Goal: Unclear: Unclear

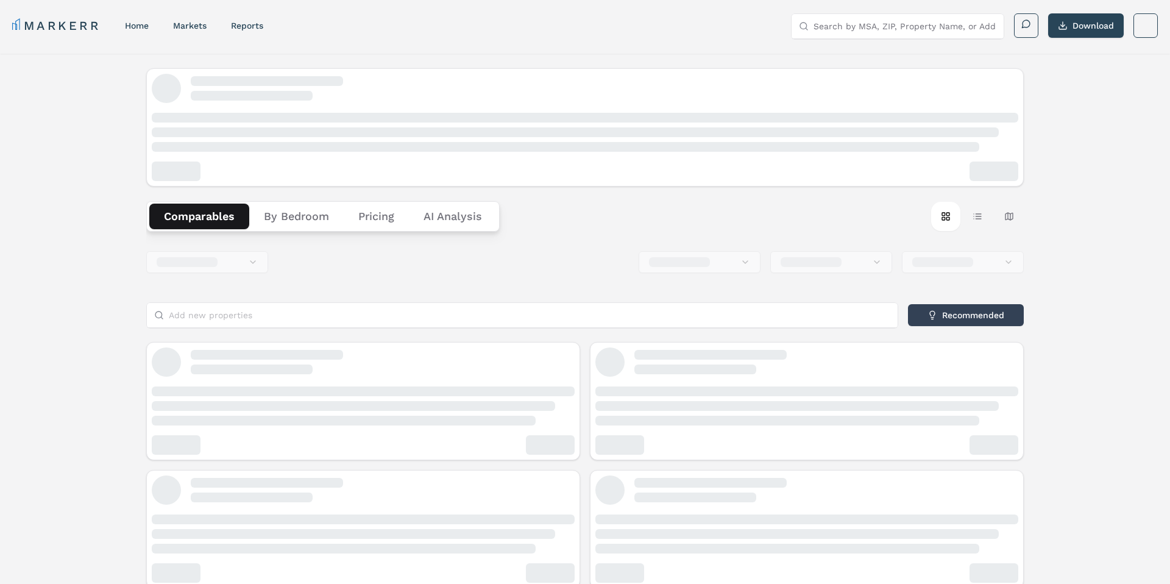
scroll to position [459, 0]
